Goal: Task Accomplishment & Management: Use online tool/utility

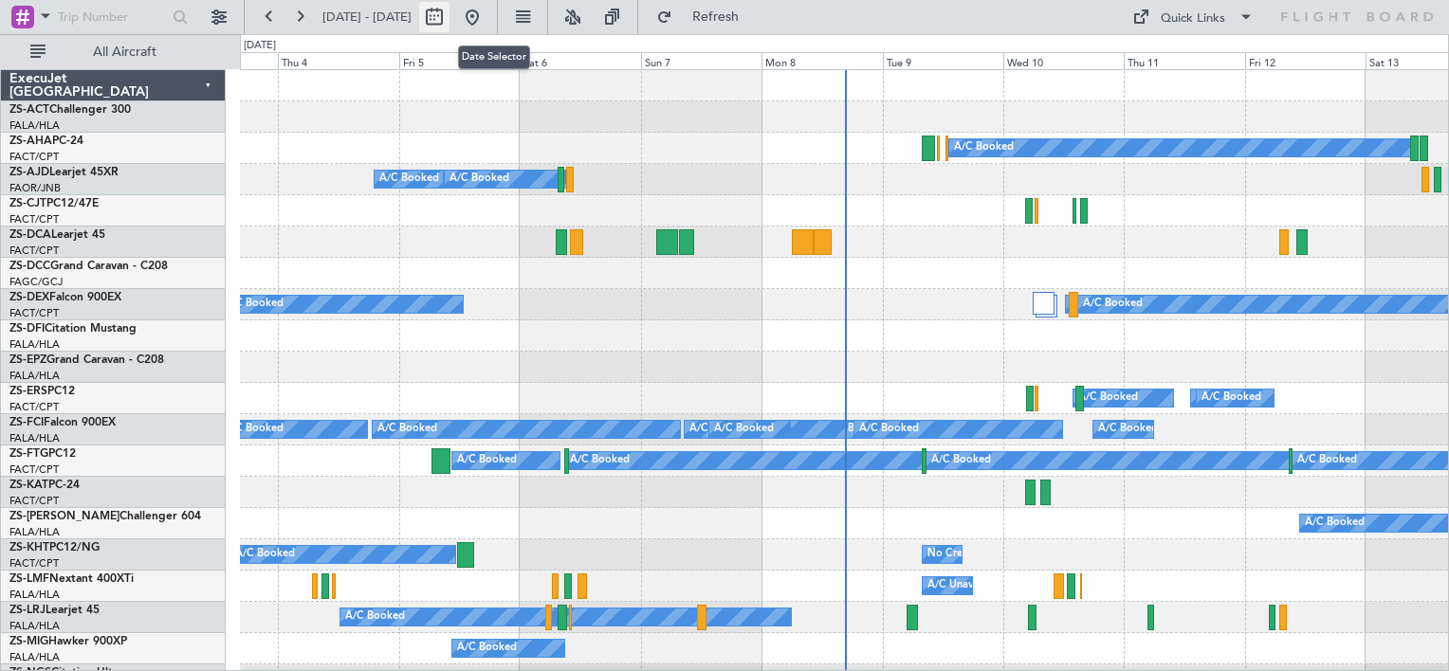
click at [449, 22] on button at bounding box center [434, 17] width 30 height 30
select select "9"
select select "2025"
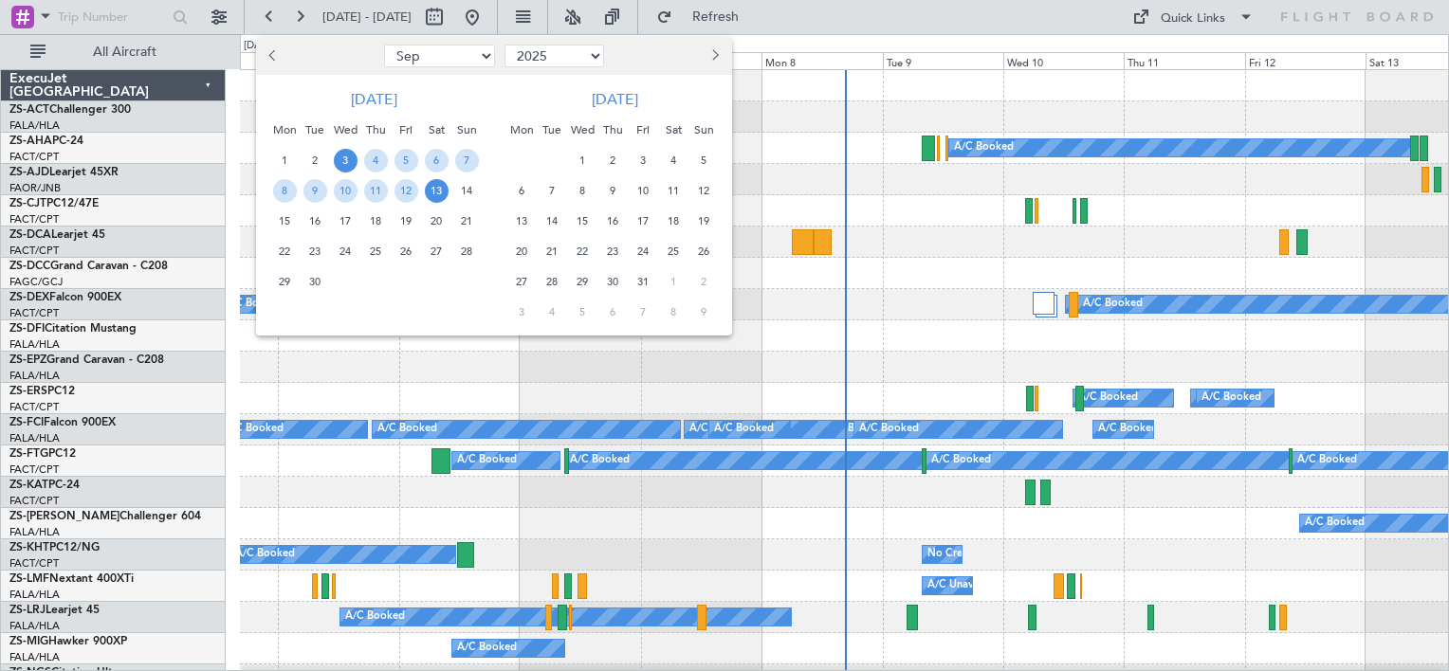
click at [719, 54] on span "Next month" at bounding box center [713, 54] width 11 height 11
click at [645, 224] on span "14" at bounding box center [643, 222] width 24 height 24
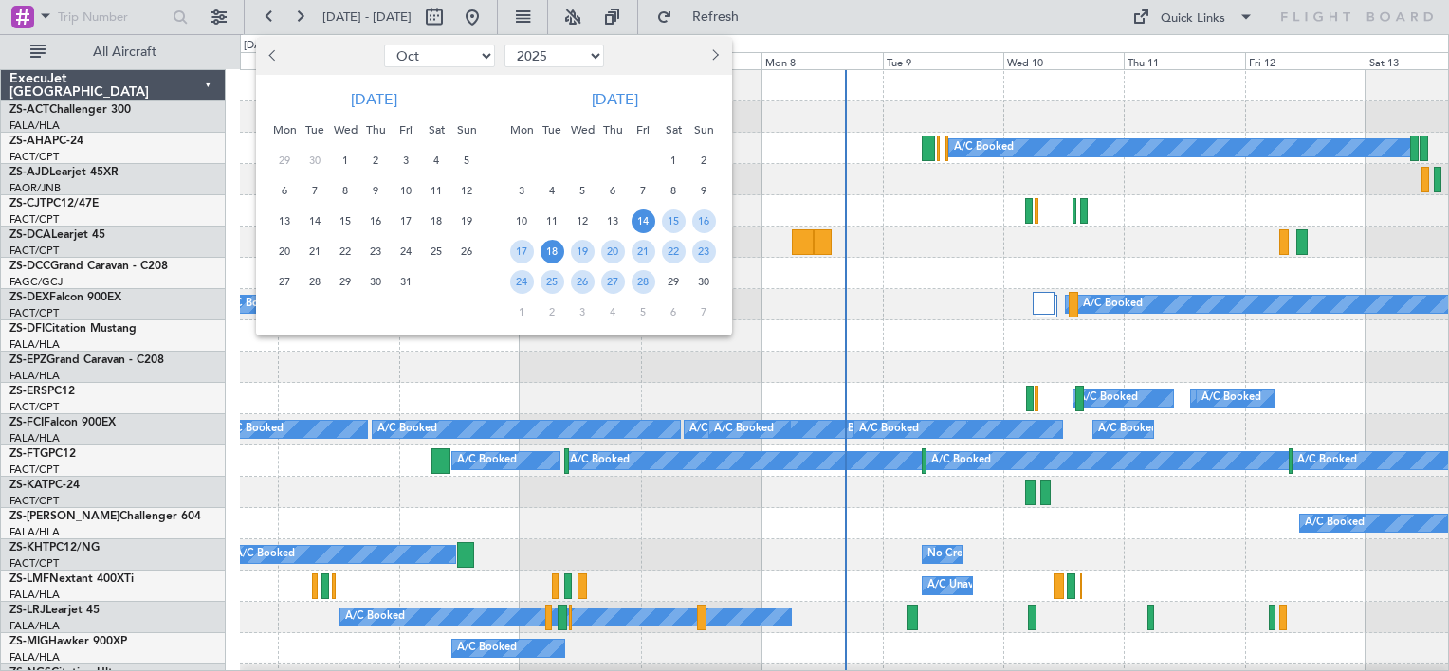
click at [554, 248] on span "18" at bounding box center [552, 252] width 24 height 24
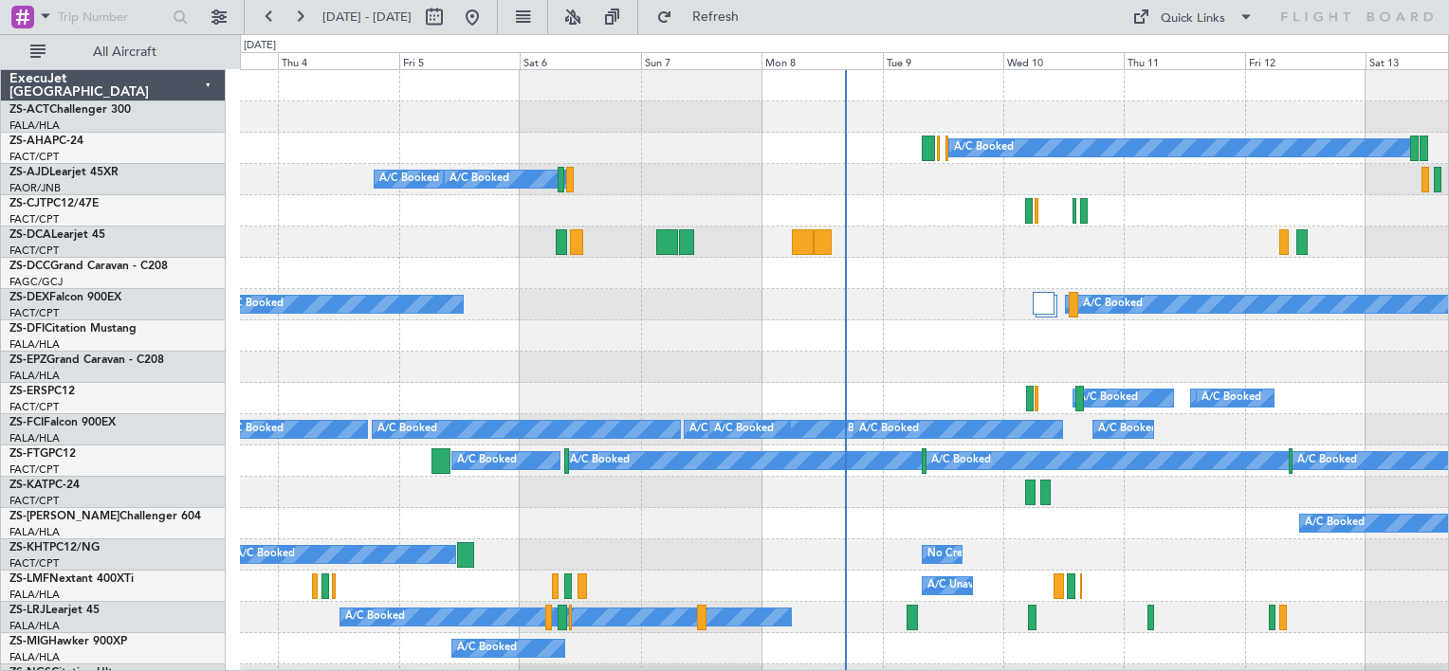
select select "11"
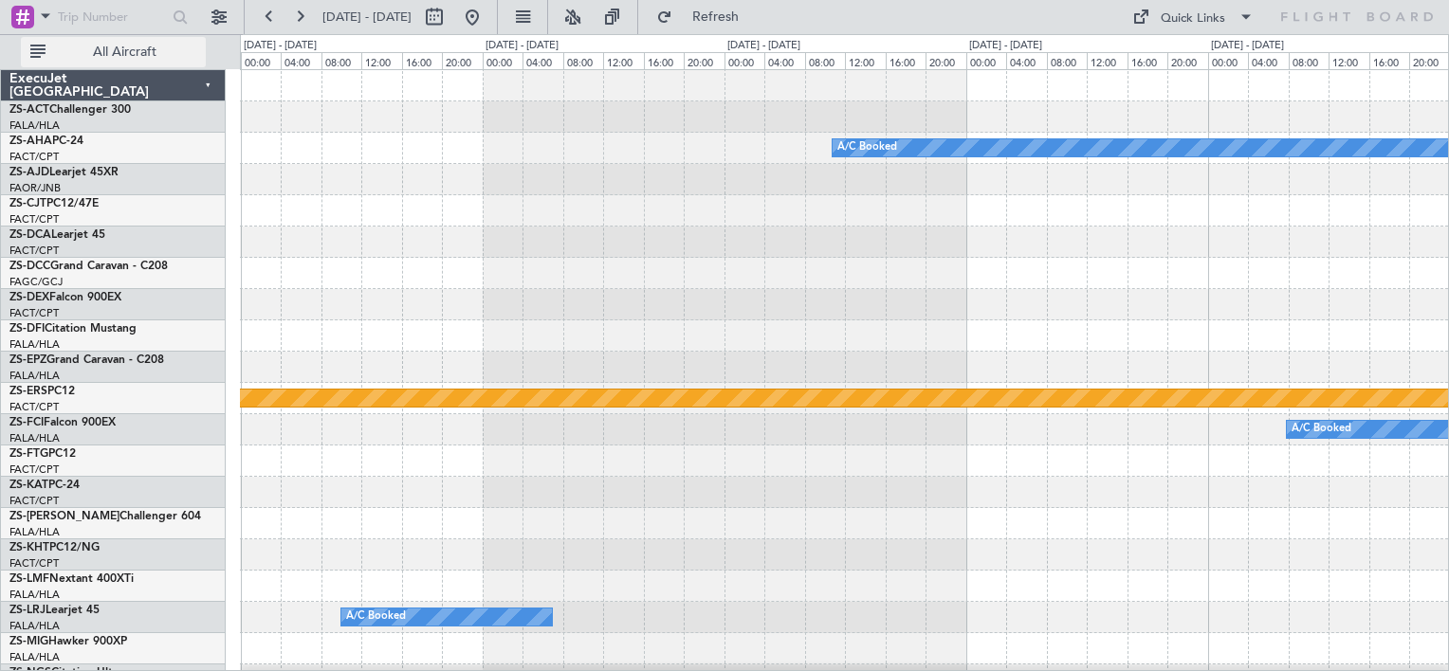
click at [129, 61] on button "All Aircraft" at bounding box center [113, 52] width 185 height 30
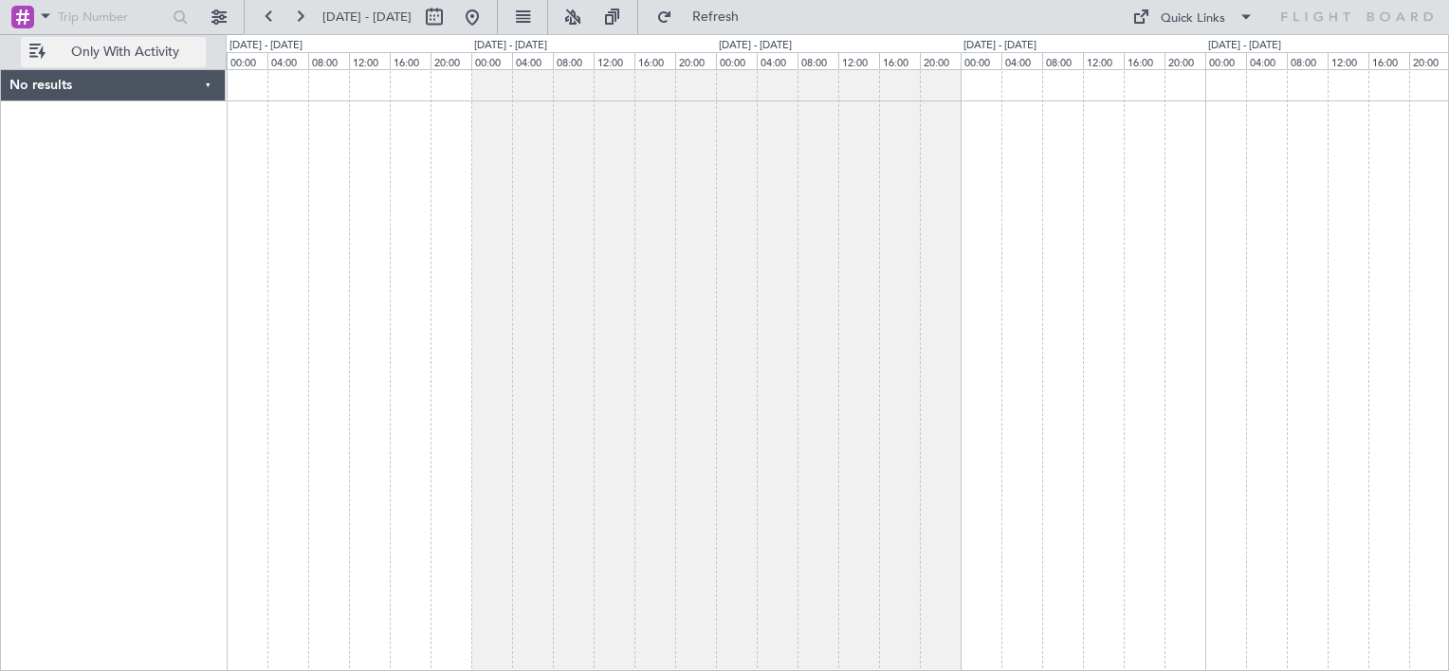
click at [129, 61] on button "Only With Activity" at bounding box center [113, 52] width 185 height 30
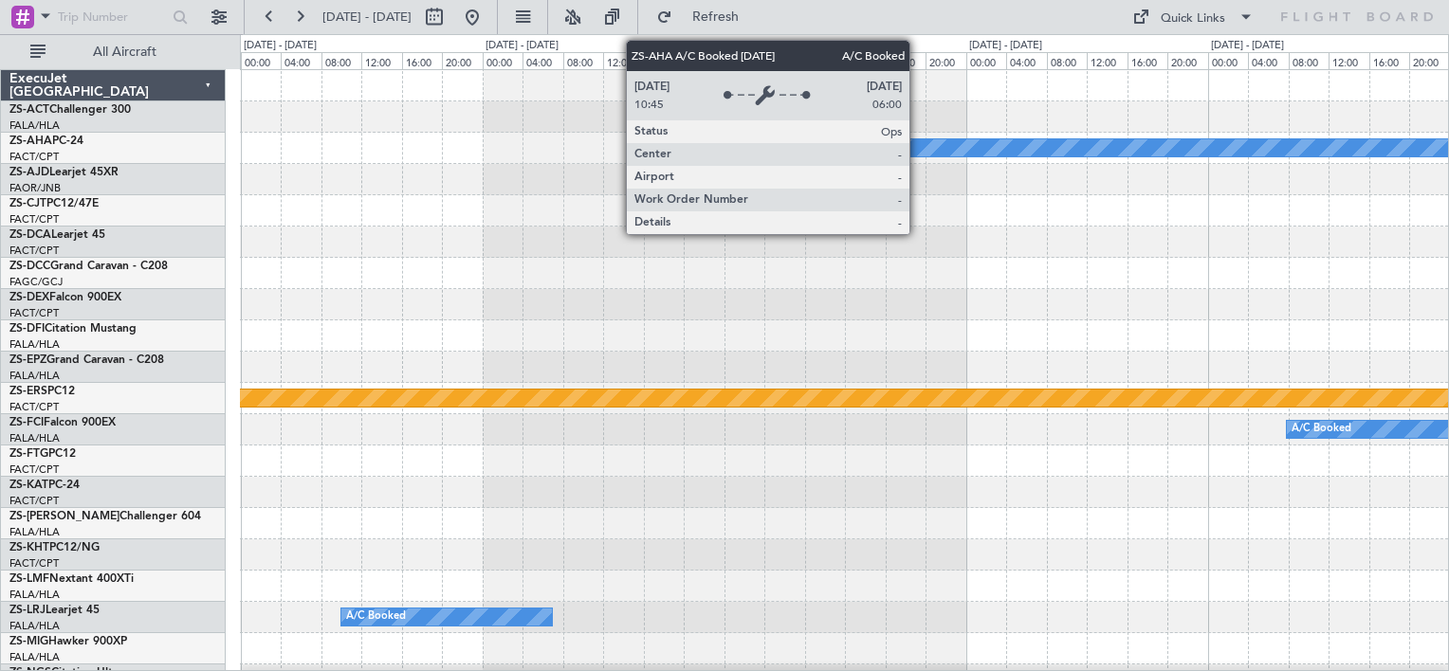
click at [918, 144] on div "A/C Booked" at bounding box center [1170, 147] width 676 height 17
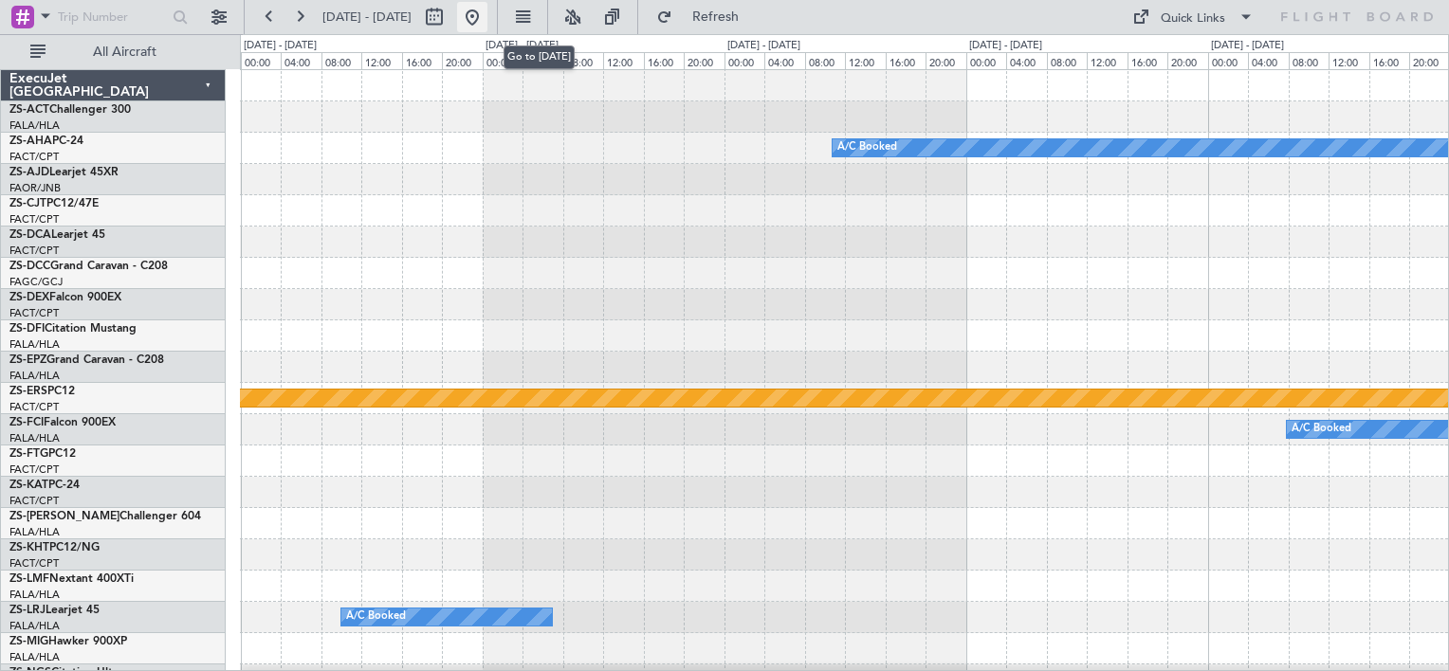
click at [487, 18] on button at bounding box center [472, 17] width 30 height 30
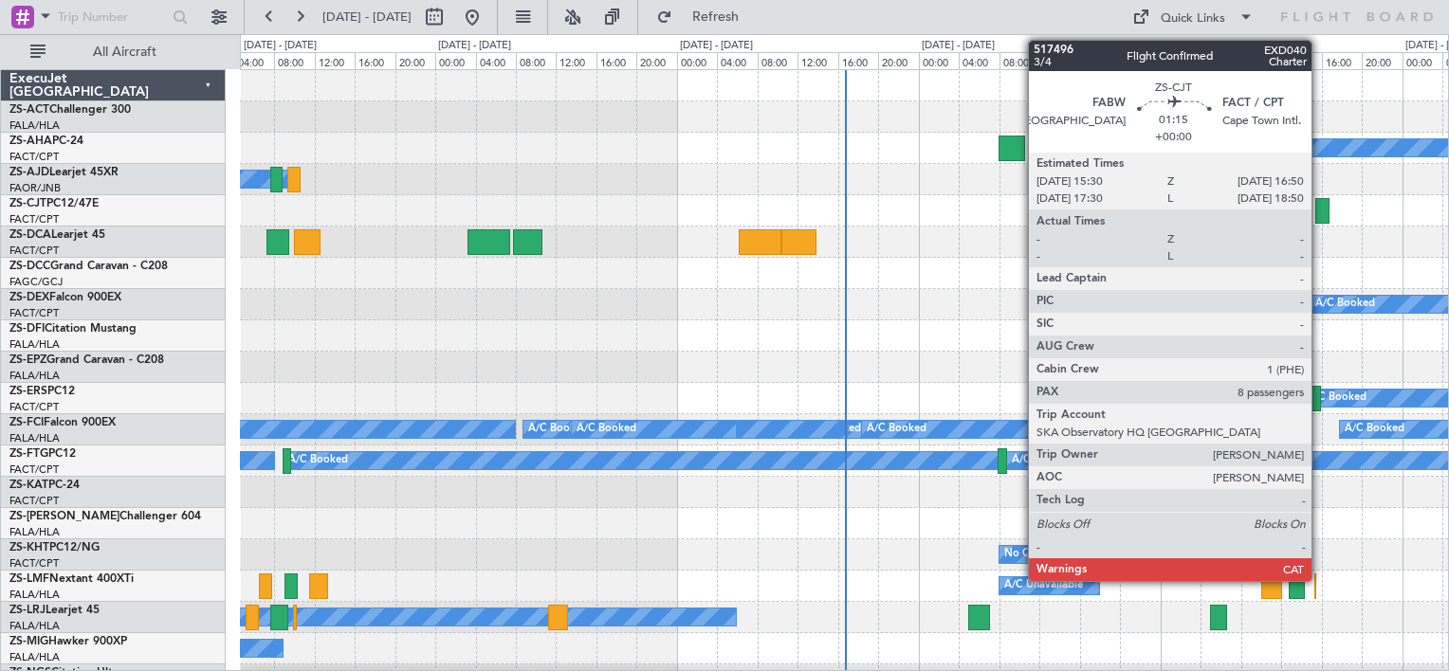
click at [1320, 216] on div at bounding box center [1322, 211] width 14 height 26
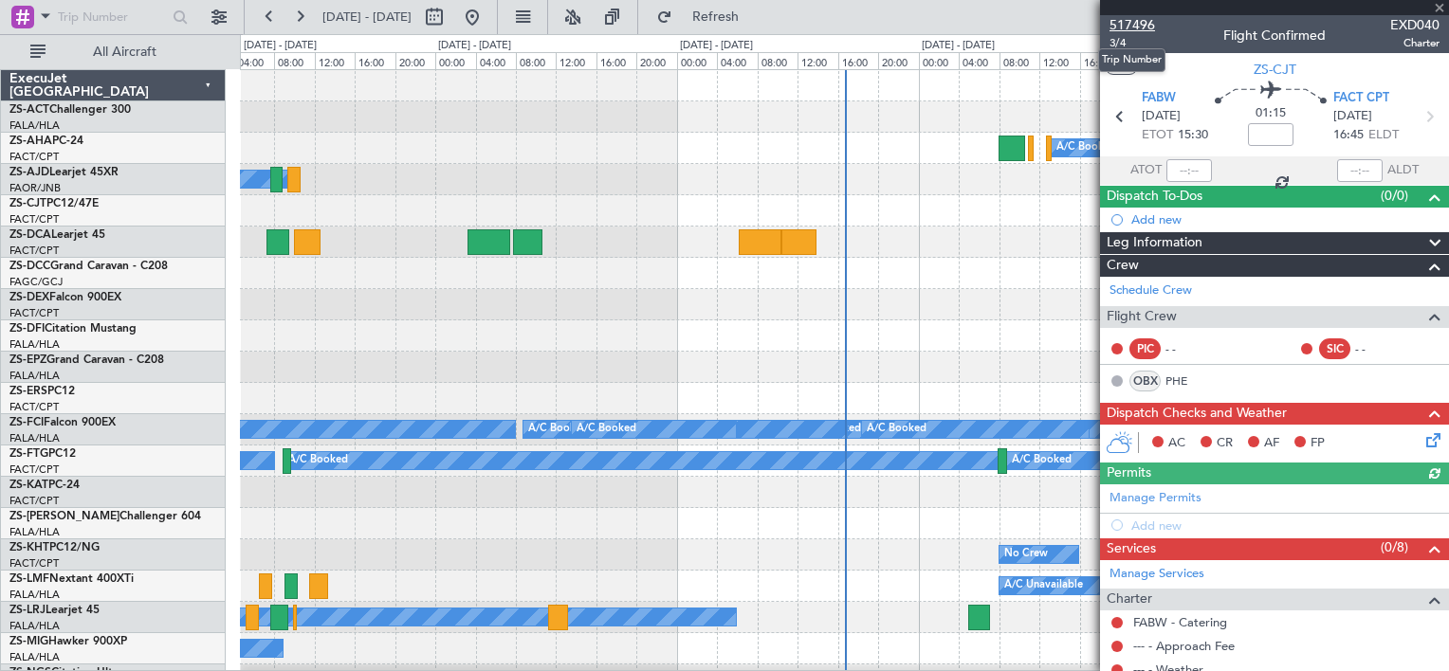
click at [1137, 28] on span "517496" at bounding box center [1132, 25] width 46 height 20
